Goal: Task Accomplishment & Management: Manage account settings

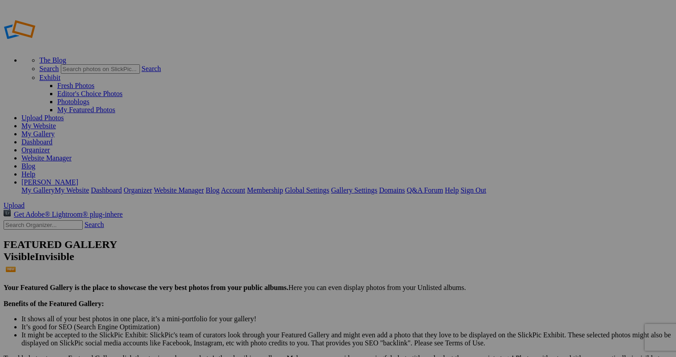
scroll to position [20, 0]
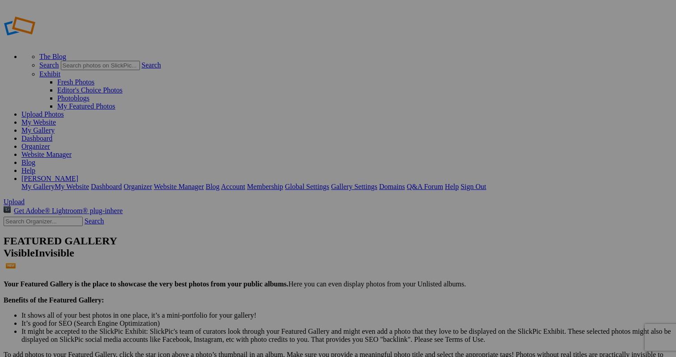
scroll to position [11, 0]
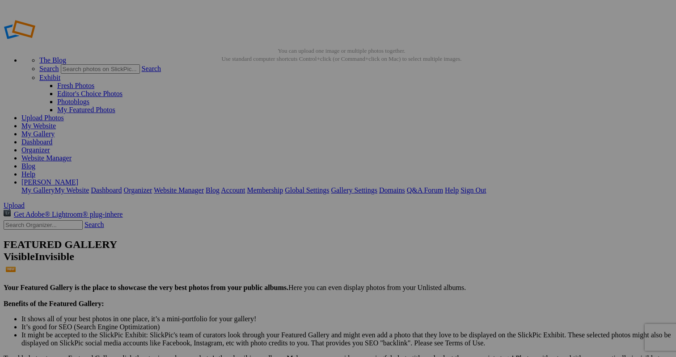
scroll to position [4, 0]
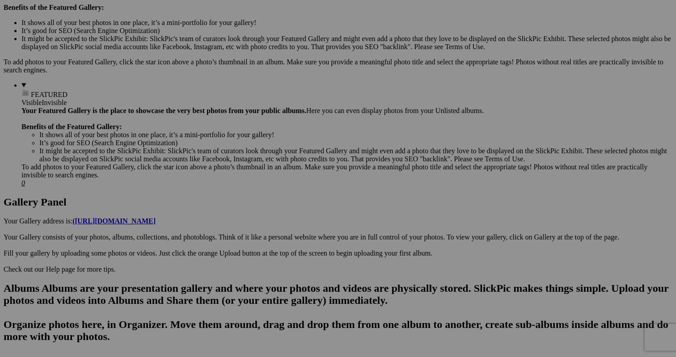
scroll to position [278, 0]
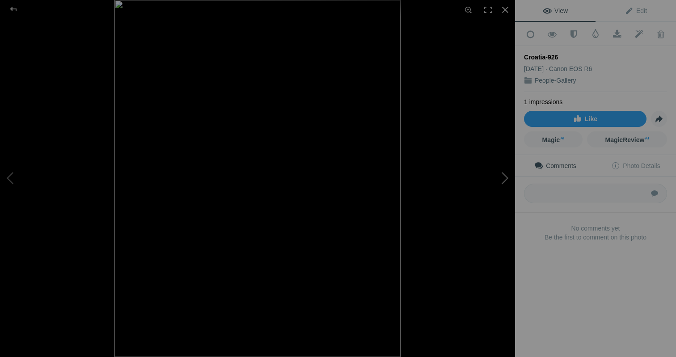
click at [507, 179] on button at bounding box center [481, 179] width 67 height 129
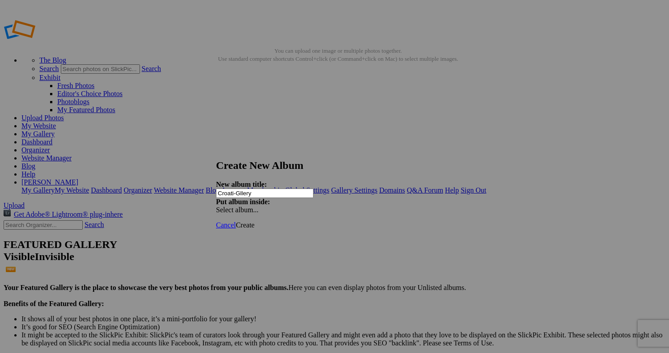
click at [253, 189] on input "Croati-Gllery" at bounding box center [265, 193] width 98 height 9
type input "Croatia-Gllery"
click at [255, 221] on span "Create" at bounding box center [245, 225] width 19 height 8
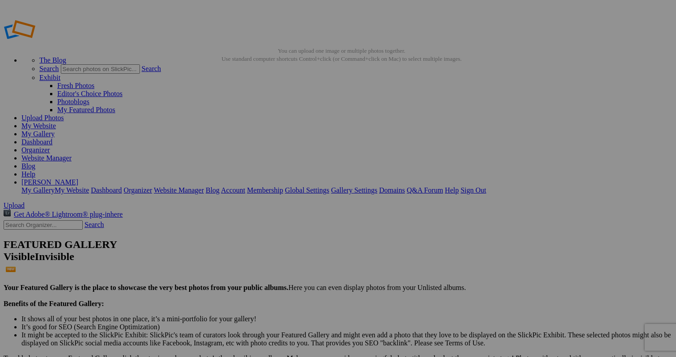
type input "Croatia-Gallery"
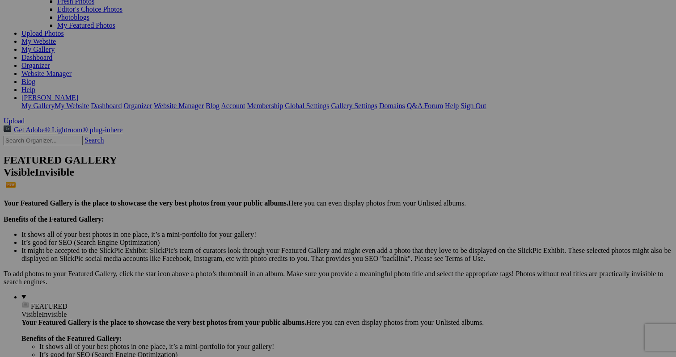
scroll to position [85, 0]
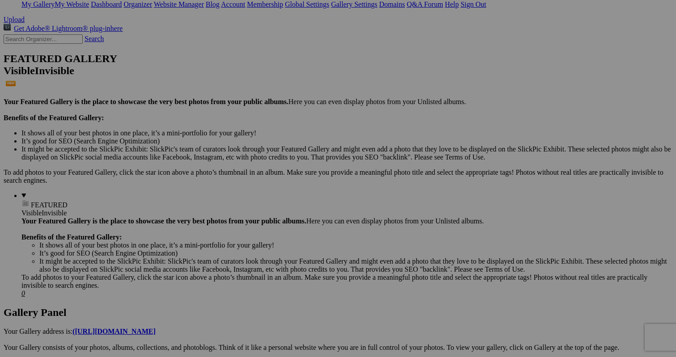
scroll to position [200, 0]
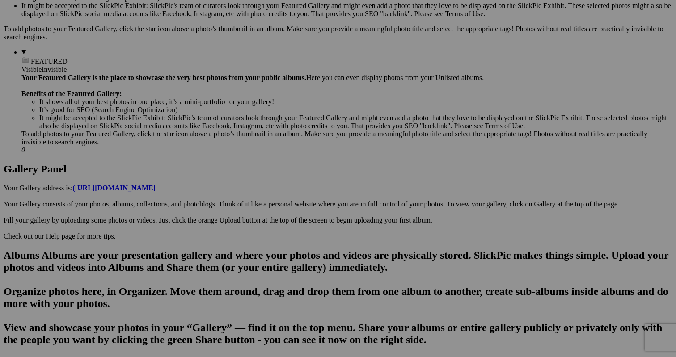
scroll to position [333, 0]
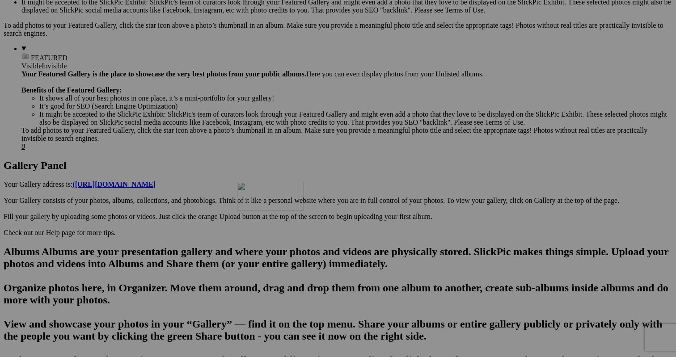
drag, startPoint x: 496, startPoint y: 257, endPoint x: 366, endPoint y: 260, distance: 129.8
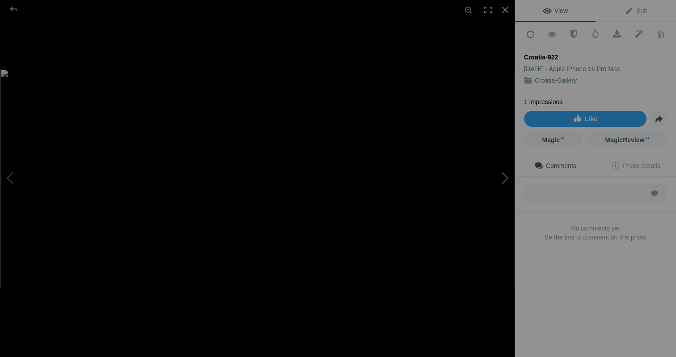
click at [507, 177] on button at bounding box center [481, 179] width 67 height 129
click at [506, 9] on div at bounding box center [506, 10] width 20 height 20
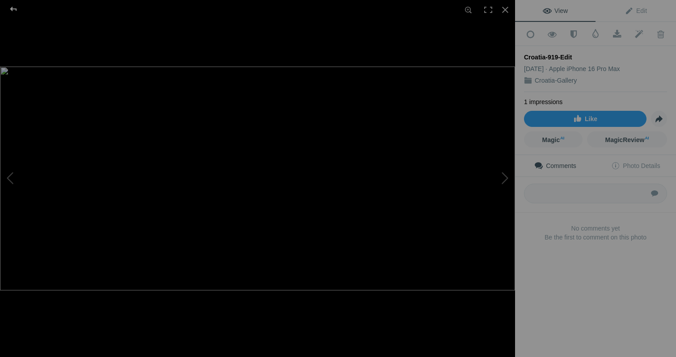
click at [17, 6] on div at bounding box center [13, 9] width 32 height 18
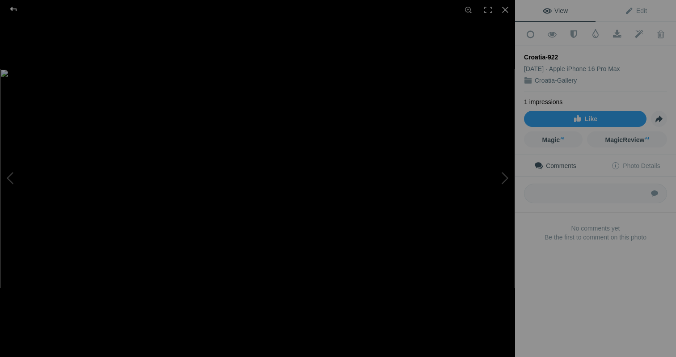
click at [14, 9] on div at bounding box center [13, 9] width 32 height 18
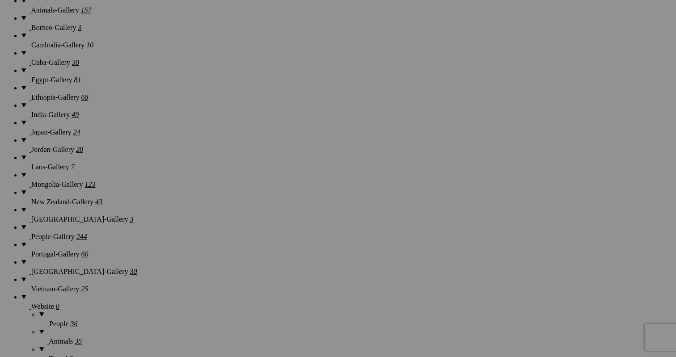
scroll to position [792, 0]
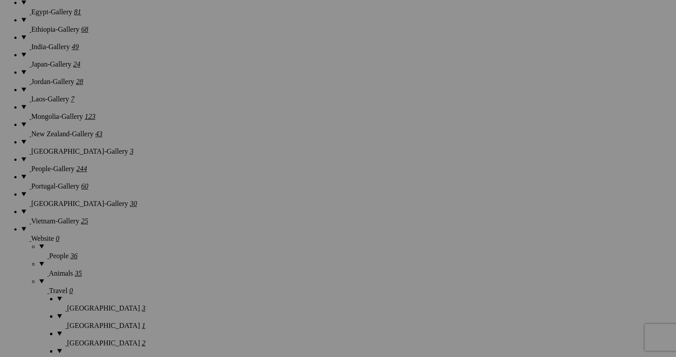
scroll to position [861, 0]
click at [279, 242] on span "Yes" at bounding box center [273, 246] width 10 height 8
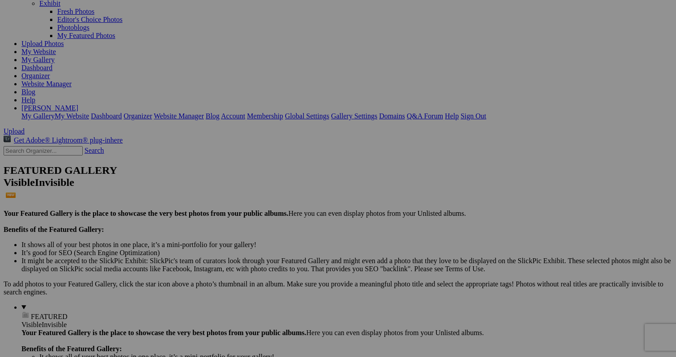
scroll to position [73, 0]
drag, startPoint x: 326, startPoint y: 183, endPoint x: 178, endPoint y: 272, distance: 173.2
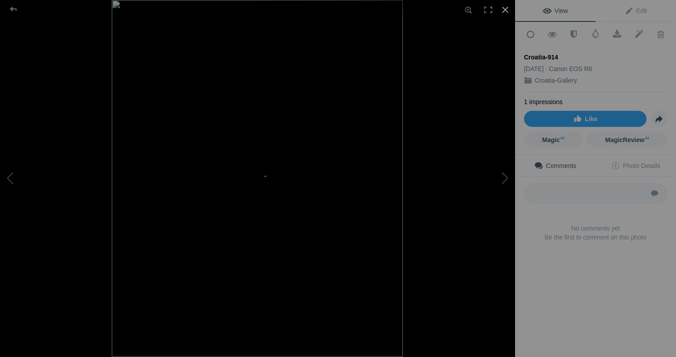
click at [507, 10] on div at bounding box center [506, 10] width 20 height 20
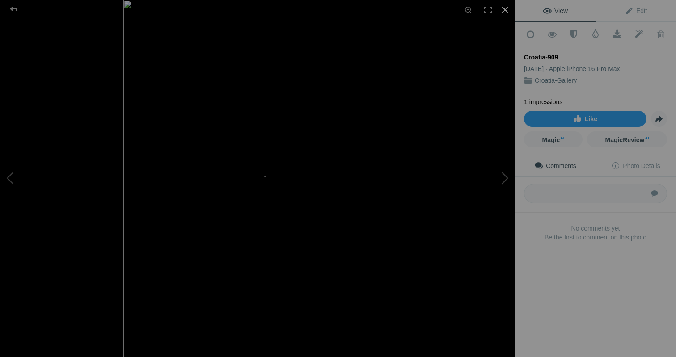
click at [508, 8] on div at bounding box center [506, 10] width 20 height 20
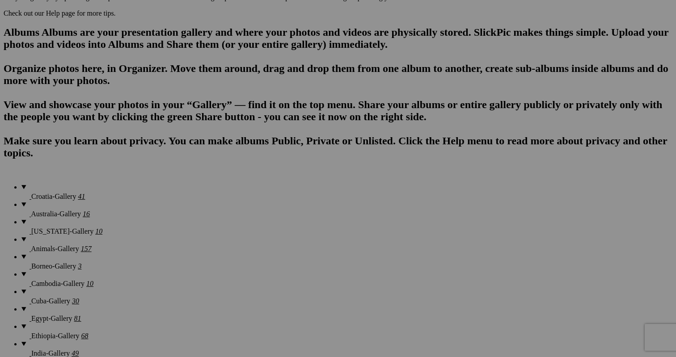
scroll to position [540, 0]
